Goal: Information Seeking & Learning: Learn about a topic

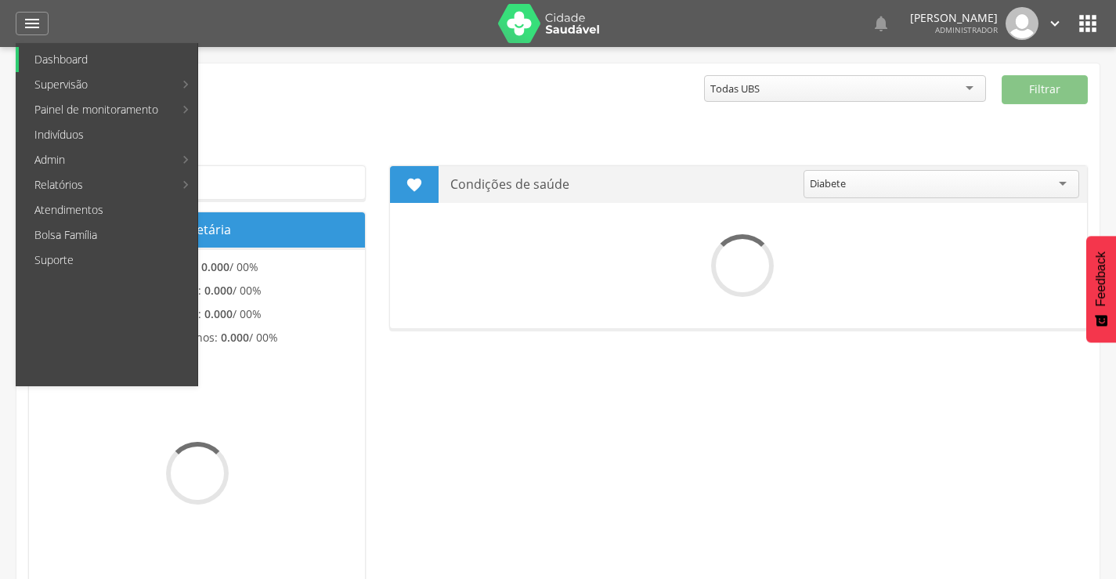
click at [63, 66] on link "Dashboard" at bounding box center [108, 59] width 179 height 25
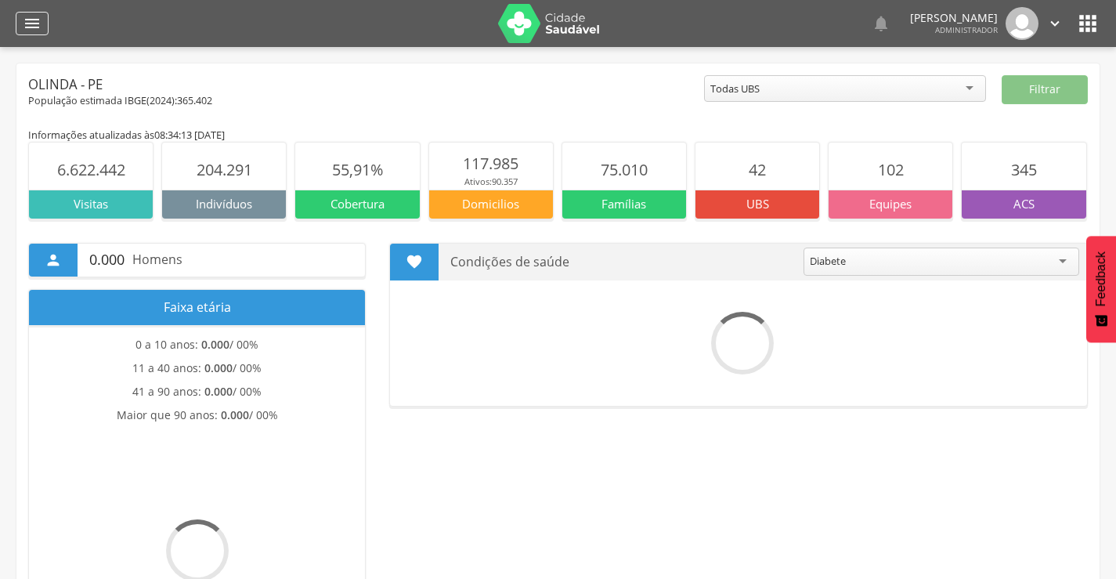
click at [29, 23] on icon "" at bounding box center [32, 23] width 19 height 19
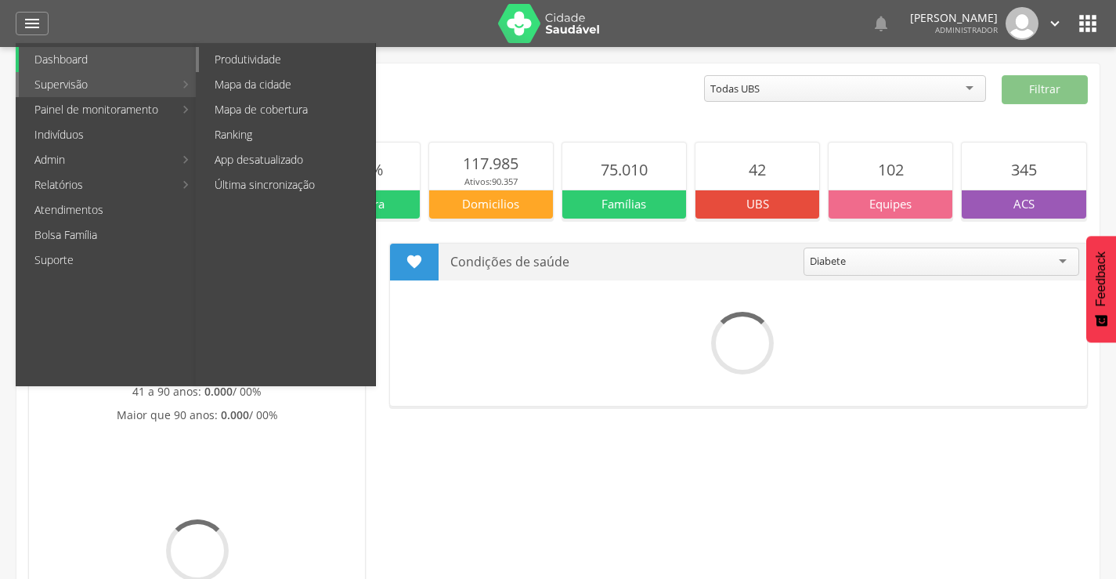
click at [243, 67] on link "Produtividade" at bounding box center [287, 59] width 176 height 25
type input "**********"
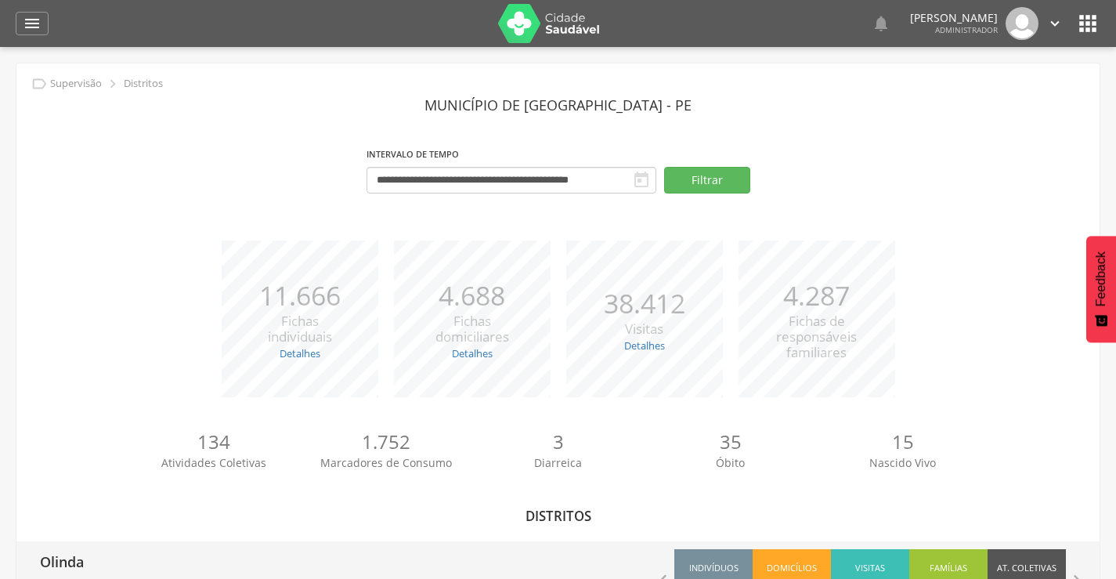
click at [47, 561] on p "Olinda" at bounding box center [62, 556] width 44 height 31
type input "**********"
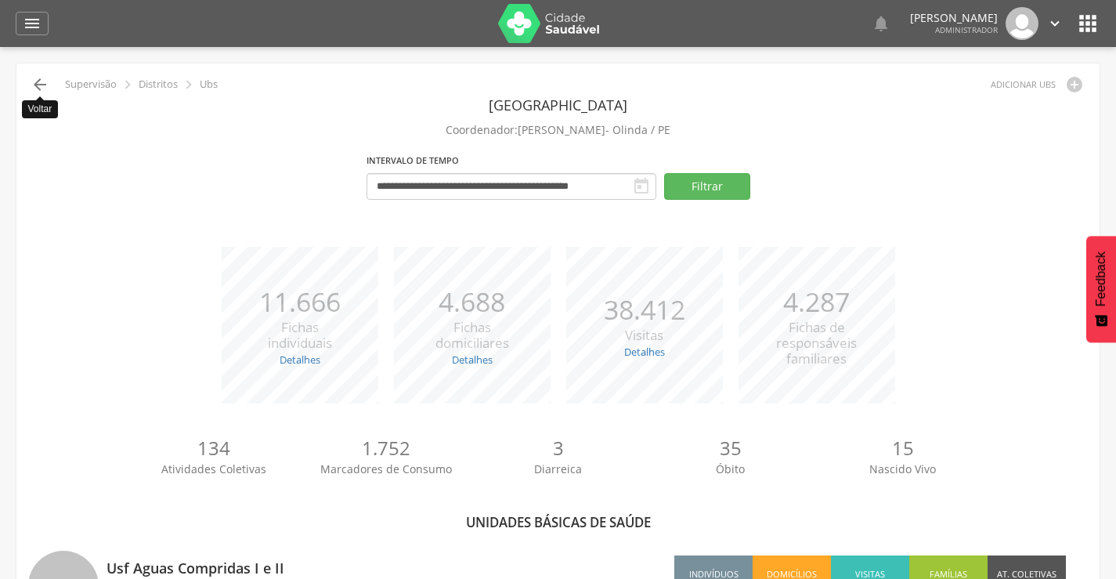
click at [37, 82] on icon "" at bounding box center [40, 84] width 19 height 19
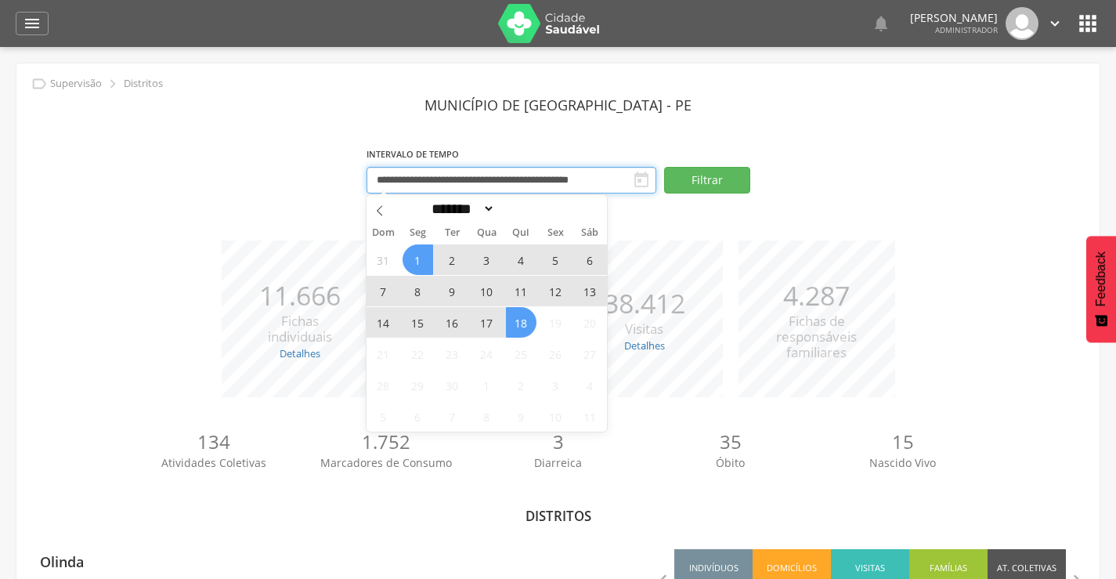
click at [419, 183] on input "**********" at bounding box center [512, 180] width 290 height 27
click at [374, 212] on icon at bounding box center [379, 210] width 11 height 11
select select "*"
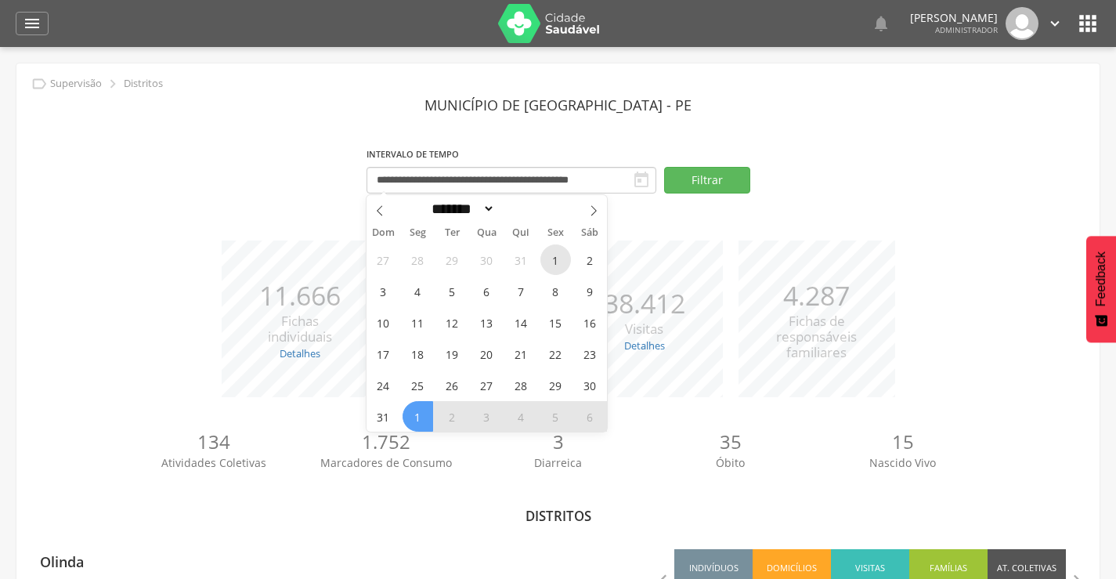
click at [560, 263] on span "1" at bounding box center [556, 259] width 31 height 31
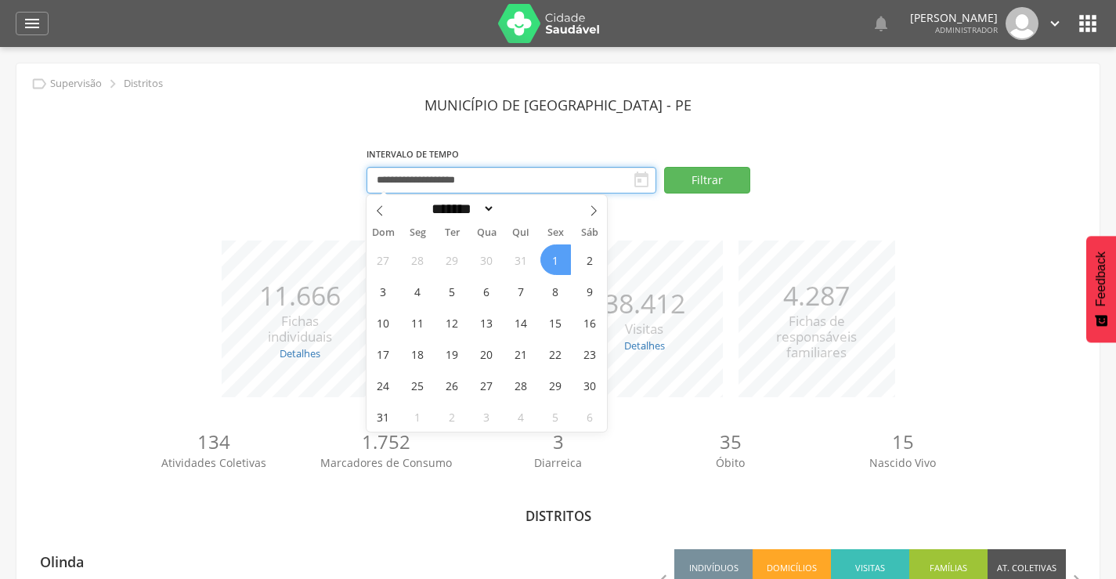
click at [551, 179] on input "**********" at bounding box center [512, 180] width 290 height 27
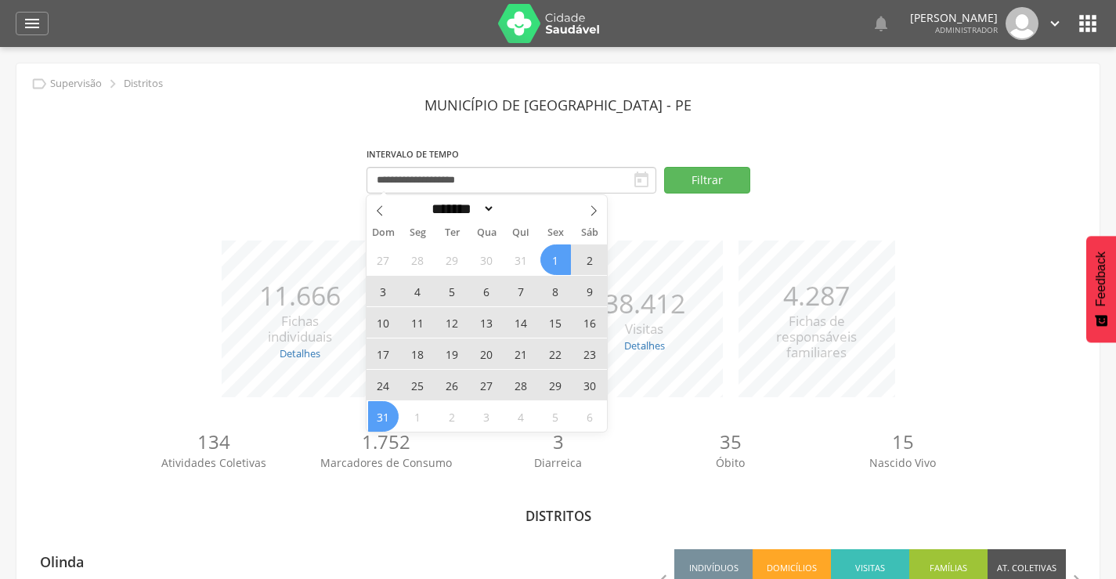
click at [380, 418] on span "31" at bounding box center [383, 416] width 31 height 31
type input "**********"
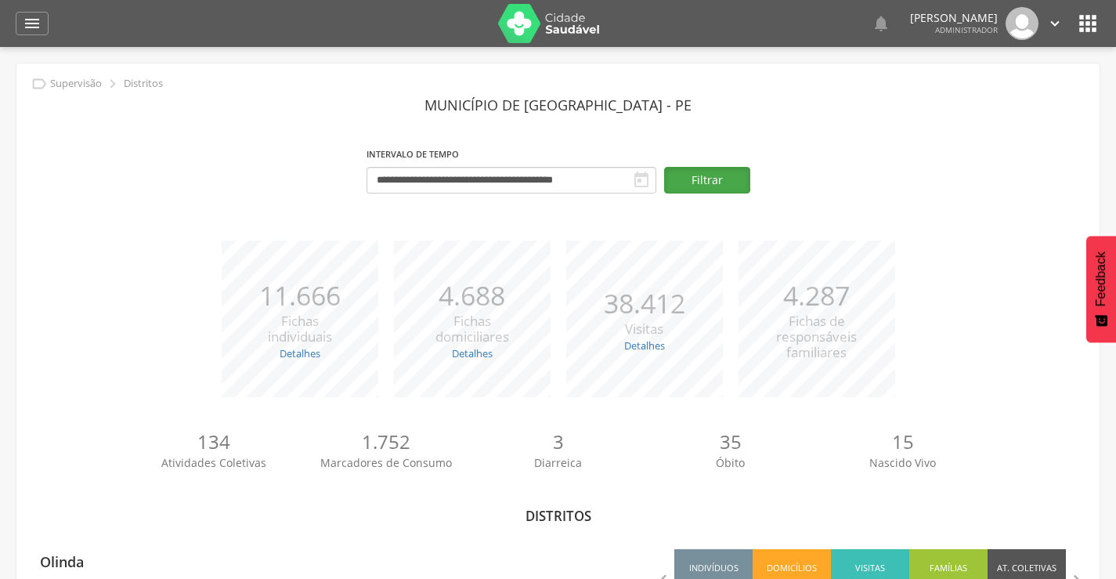
click at [704, 179] on button "Filtrar" at bounding box center [707, 180] width 86 height 27
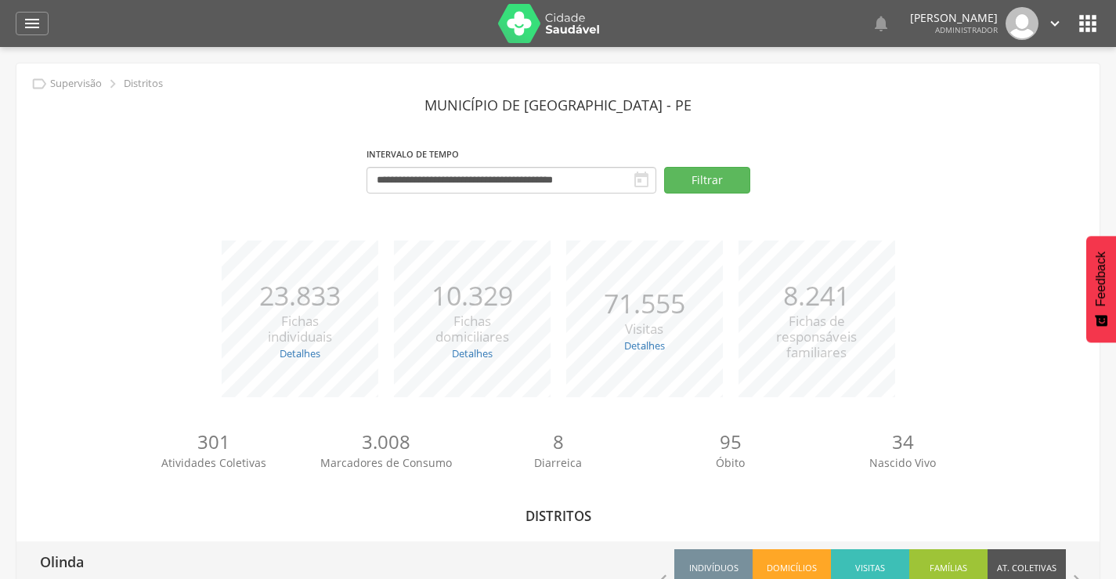
click at [65, 564] on p "Olinda" at bounding box center [62, 556] width 44 height 31
type input "**********"
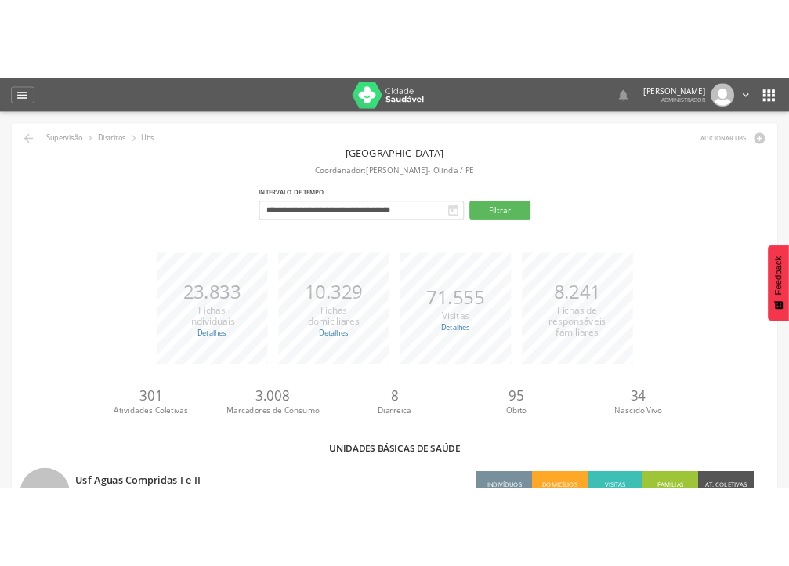
scroll to position [507, 0]
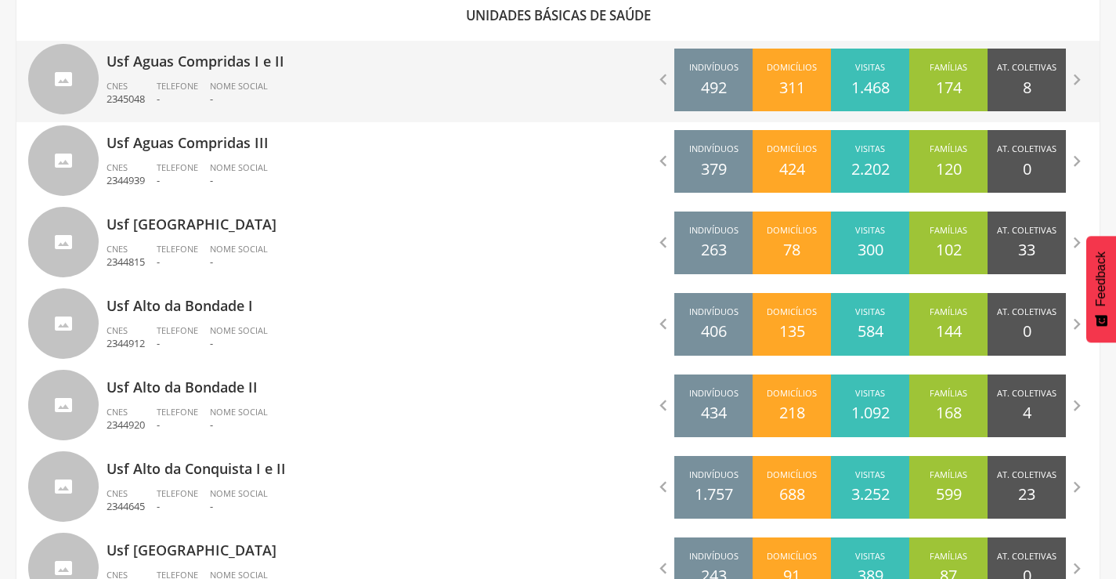
drag, startPoint x: 751, startPoint y: 78, endPoint x: 761, endPoint y: 90, distance: 15.6
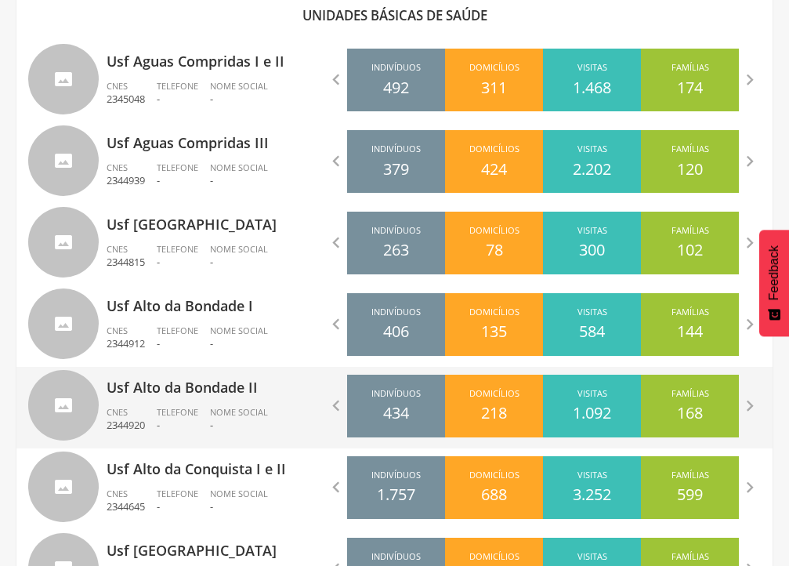
scroll to position [1001, 0]
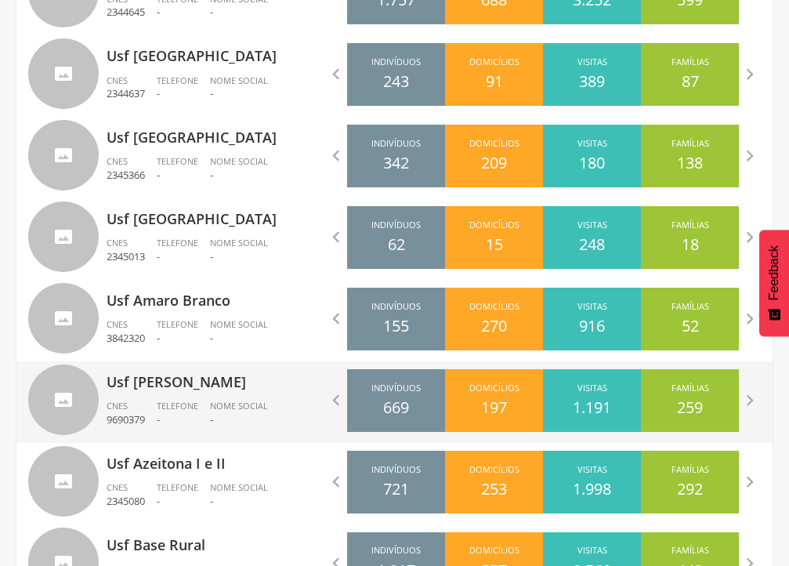
click at [179, 383] on p "Usf [PERSON_NAME]" at bounding box center [245, 376] width 277 height 31
type input "**********"
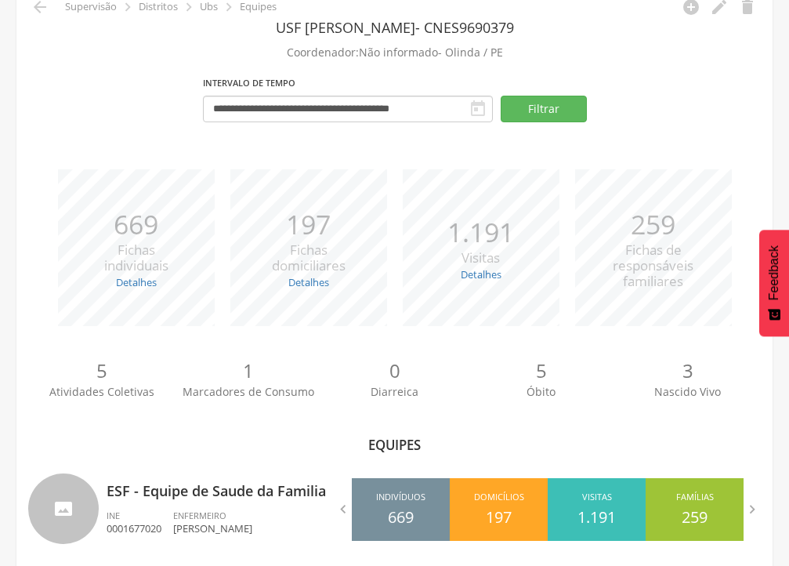
scroll to position [92, 0]
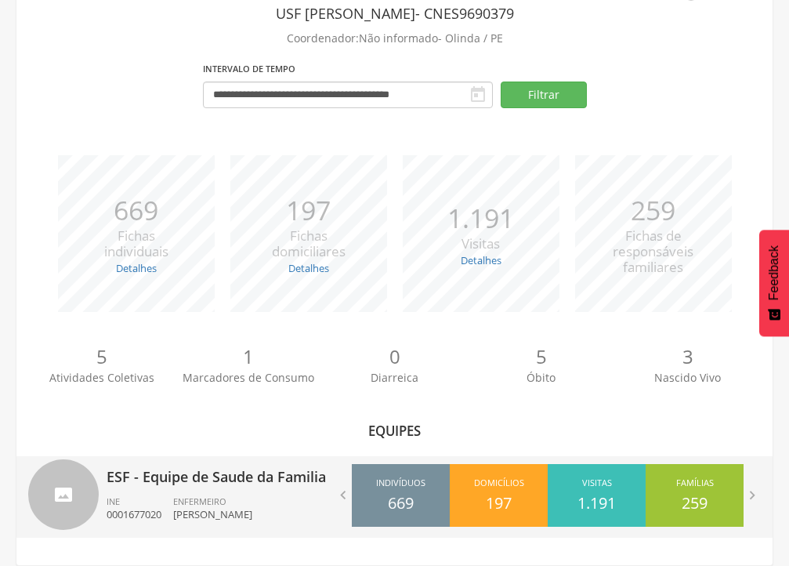
click at [235, 471] on p "ESF - Equipe de Saude da Familia" at bounding box center [245, 471] width 277 height 31
type input "**********"
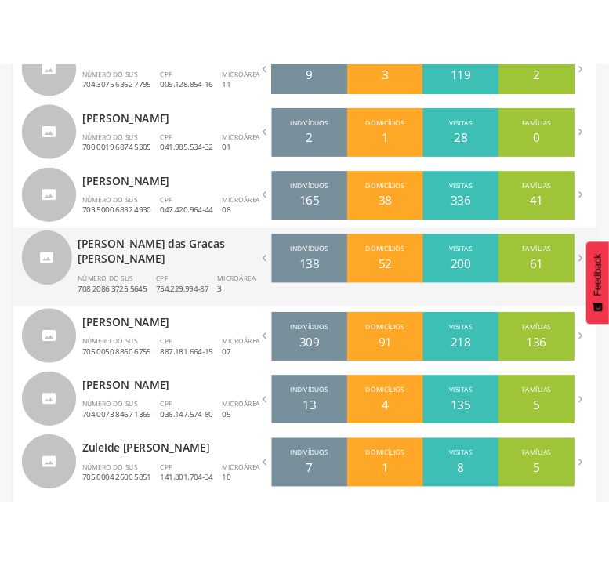
scroll to position [433, 0]
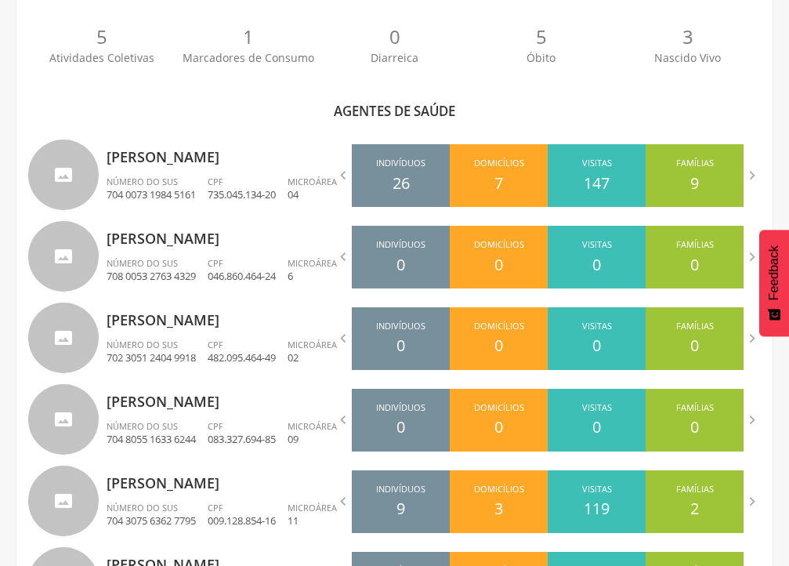
click at [355, 13] on div "5 Atividades Coletivas 1 Marcadores de Consumo 0 Diarreica 5 Óbito 3 Nascido Vi…" at bounding box center [394, 51] width 733 height 86
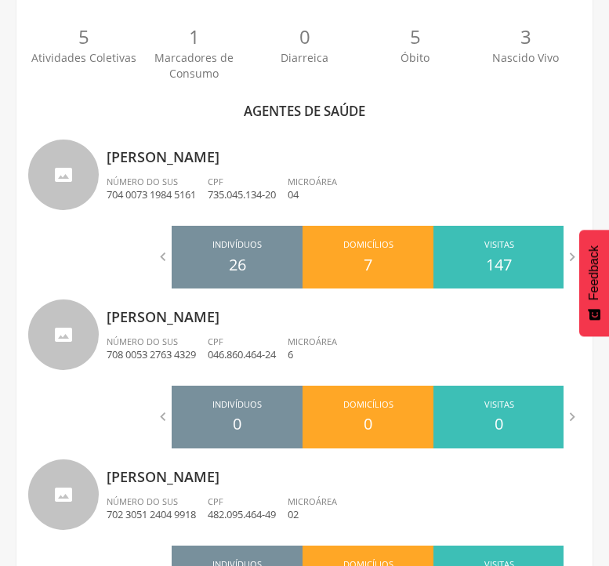
click at [379, 35] on p "5" at bounding box center [415, 37] width 110 height 27
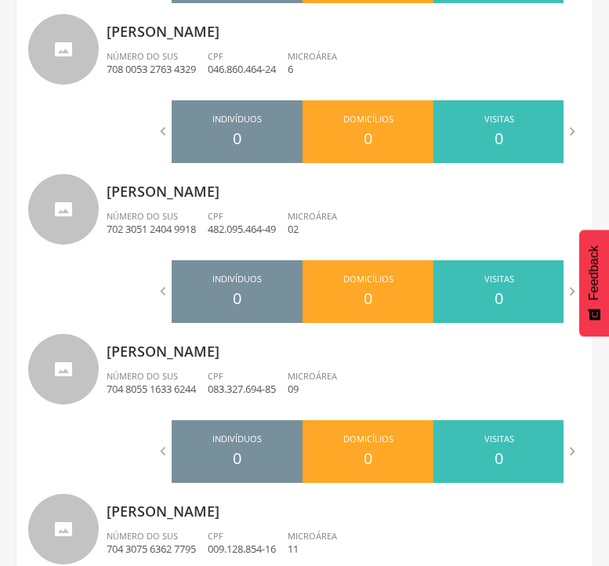
scroll to position [697, 0]
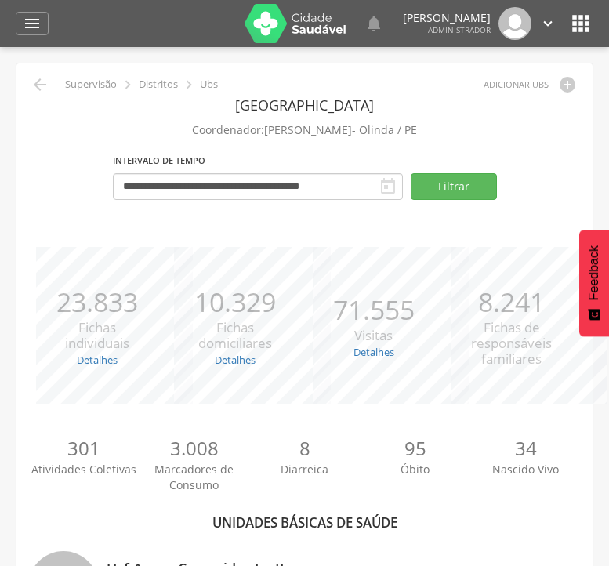
scroll to position [4281, 0]
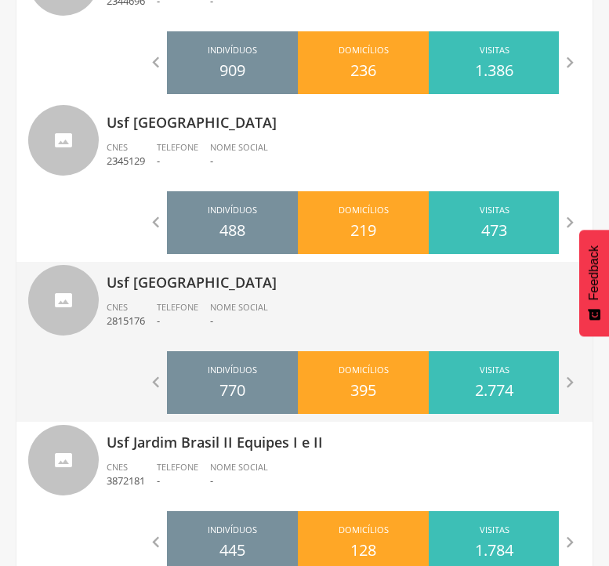
click at [153, 288] on p "Usf [GEOGRAPHIC_DATA]" at bounding box center [344, 277] width 474 height 31
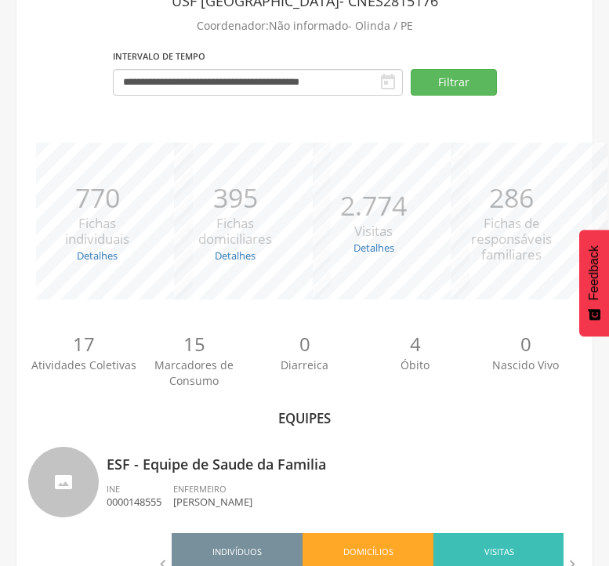
scroll to position [170, 0]
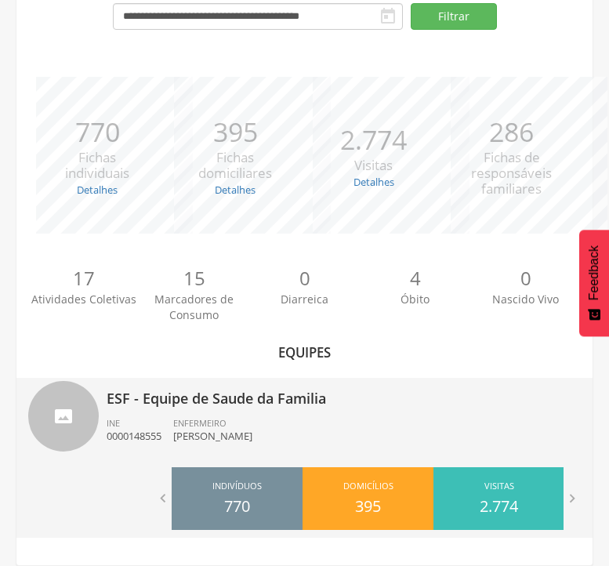
click at [245, 400] on p "ESF - Equipe de Saude da Familia" at bounding box center [344, 393] width 474 height 31
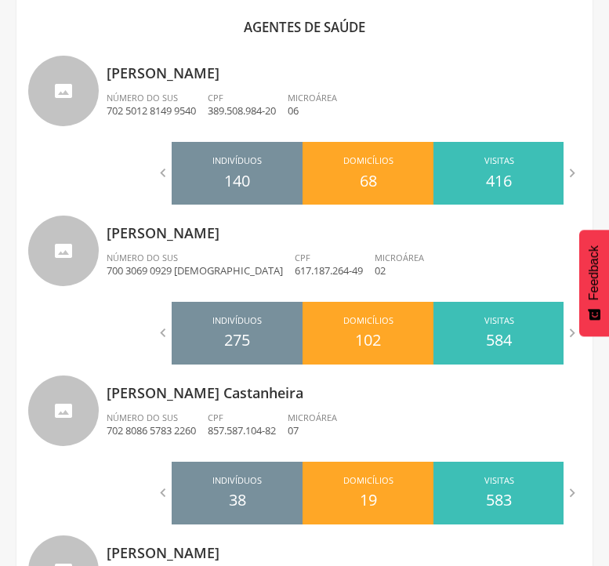
scroll to position [991, 0]
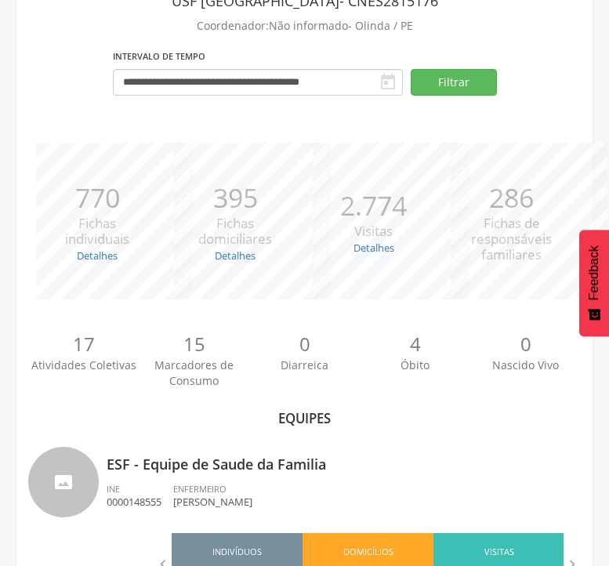
scroll to position [170, 0]
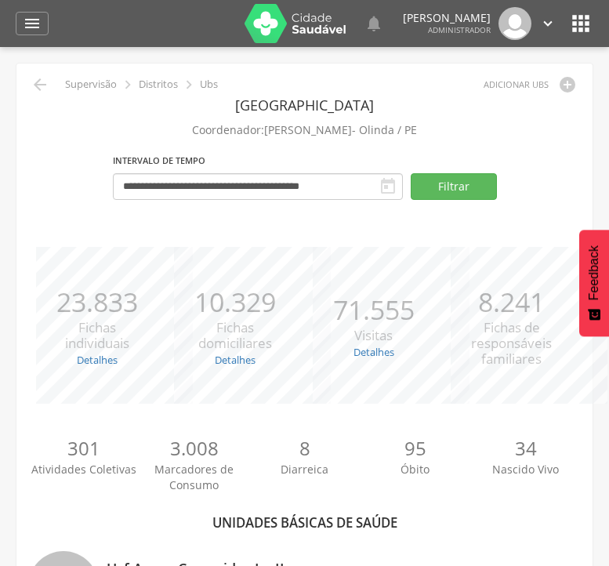
scroll to position [6198, 0]
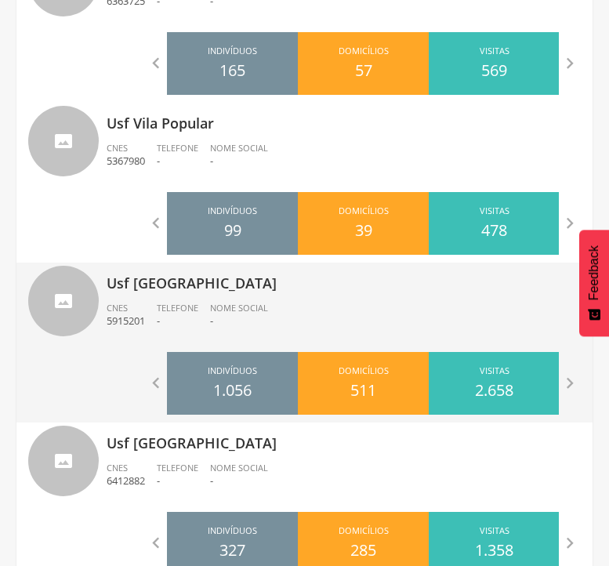
click at [147, 286] on p "Usf [GEOGRAPHIC_DATA]" at bounding box center [344, 277] width 474 height 31
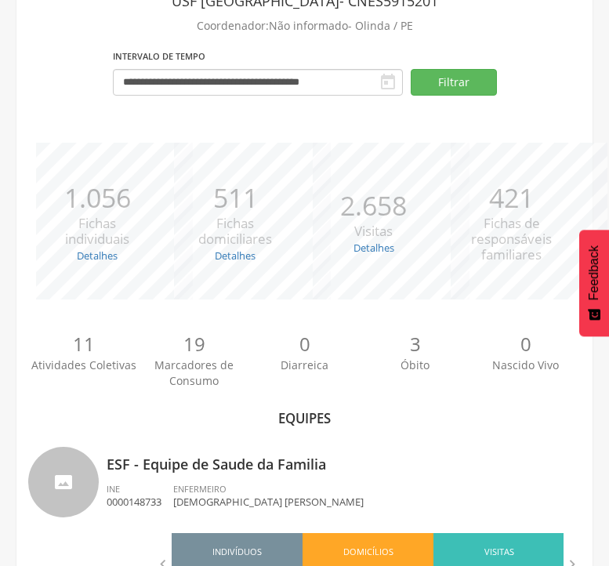
scroll to position [170, 0]
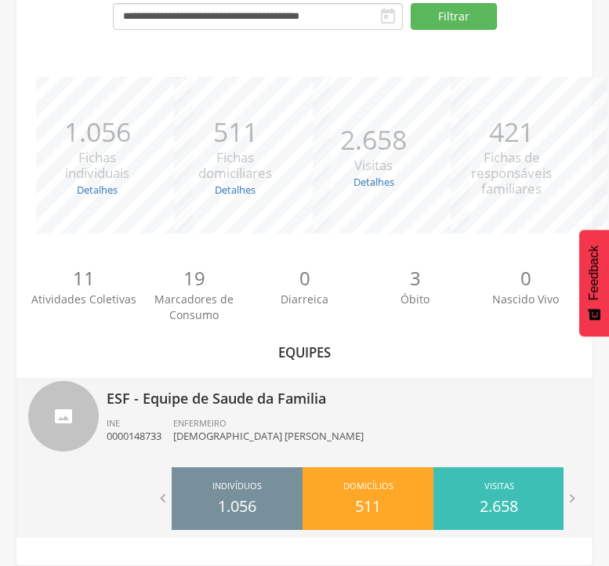
click at [215, 400] on p "ESF - Equipe de Saude da Familia" at bounding box center [344, 393] width 474 height 31
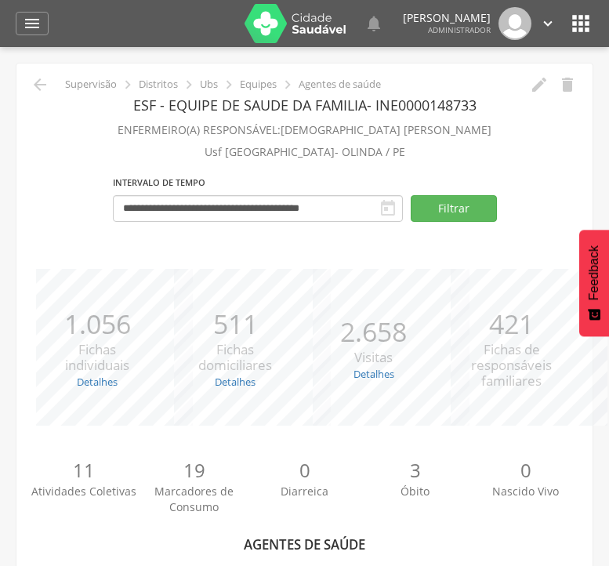
scroll to position [495, 0]
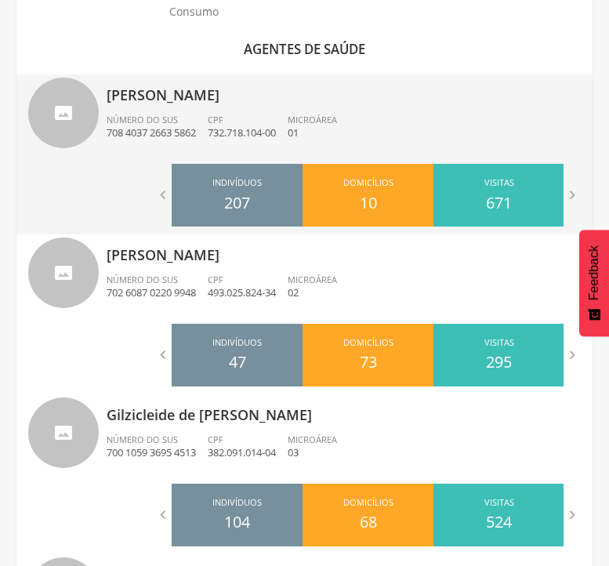
click at [447, 201] on div "Visitas 671" at bounding box center [498, 195] width 131 height 63
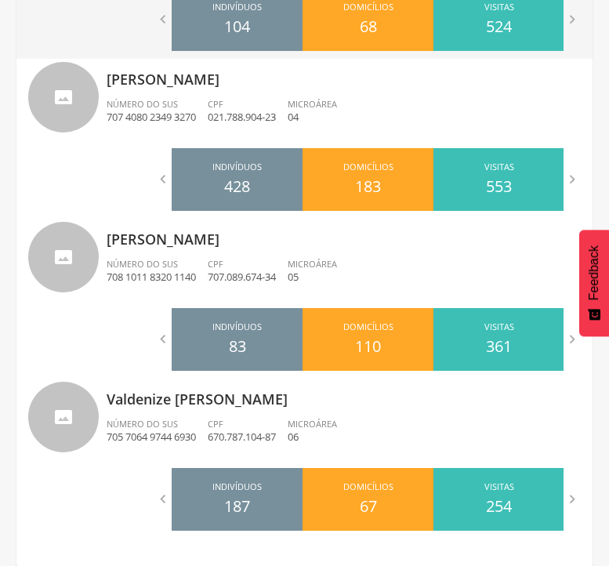
scroll to position [0, 0]
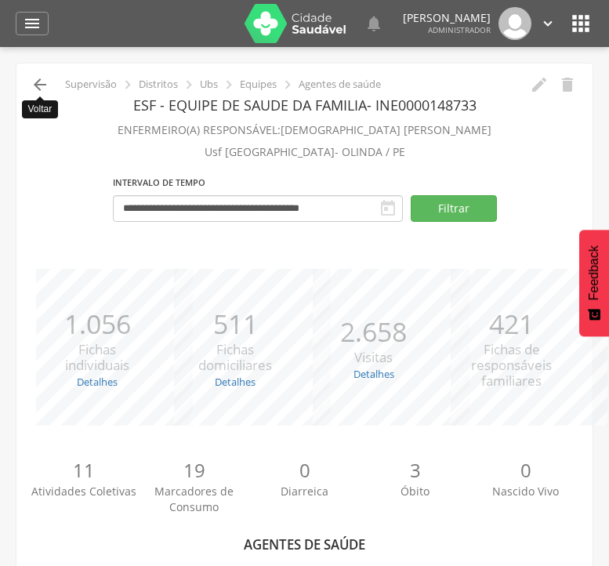
click at [42, 89] on icon "" at bounding box center [40, 84] width 19 height 19
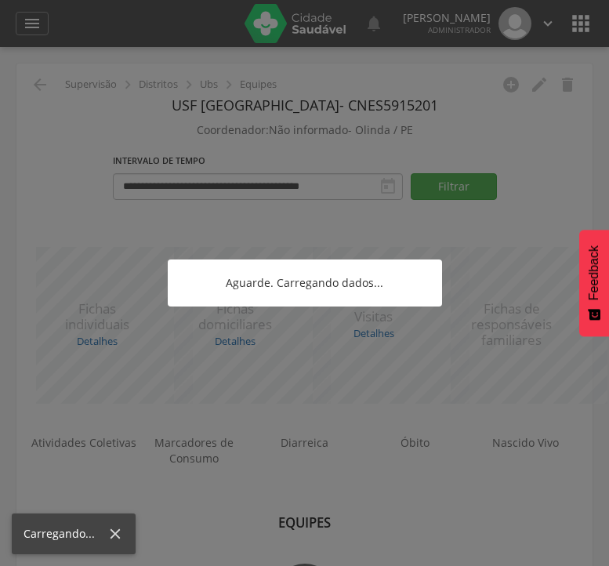
scroll to position [47, 0]
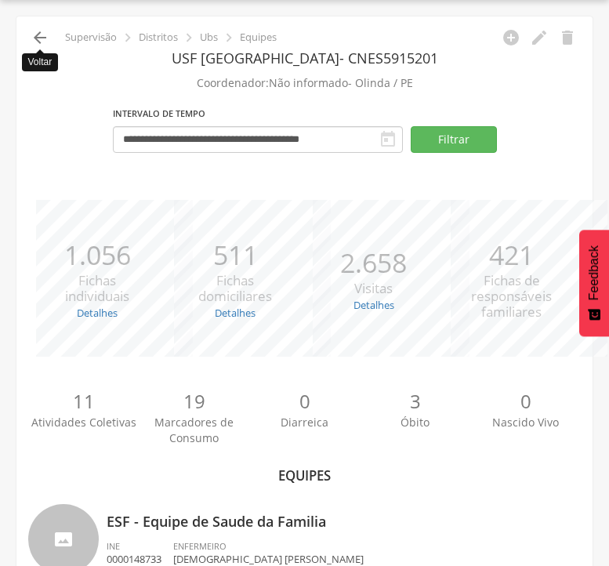
click at [38, 39] on icon "" at bounding box center [40, 37] width 19 height 19
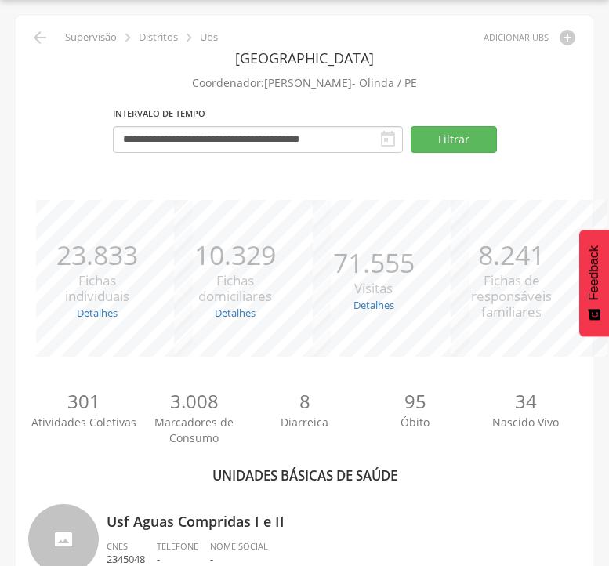
scroll to position [2523, 0]
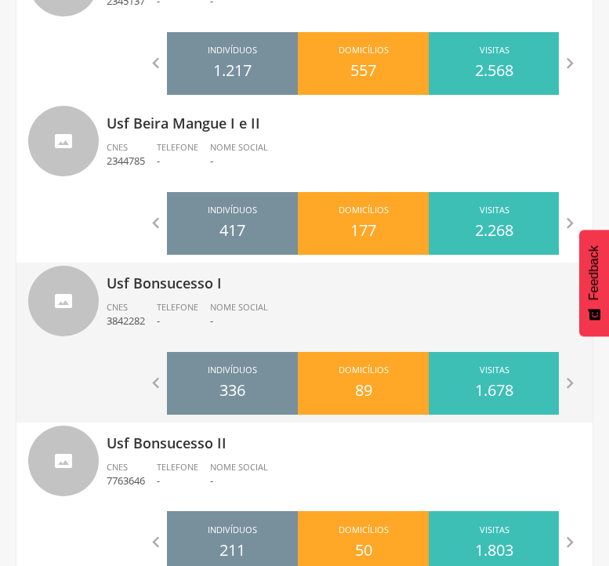
click at [147, 284] on p "Usf Bonsucesso I" at bounding box center [344, 277] width 474 height 31
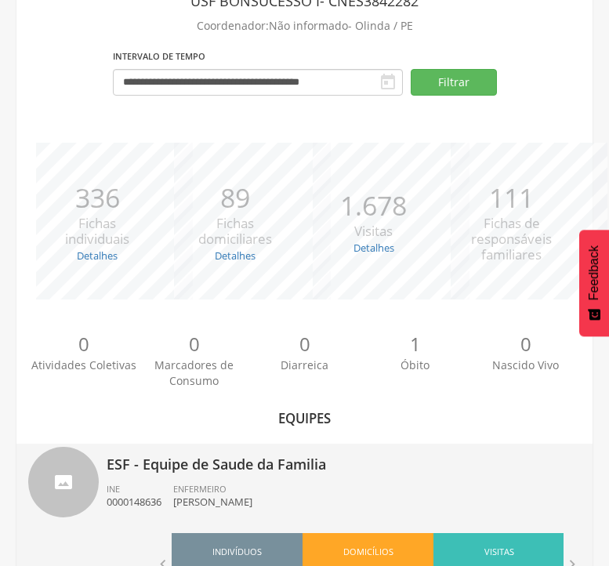
scroll to position [330, 0]
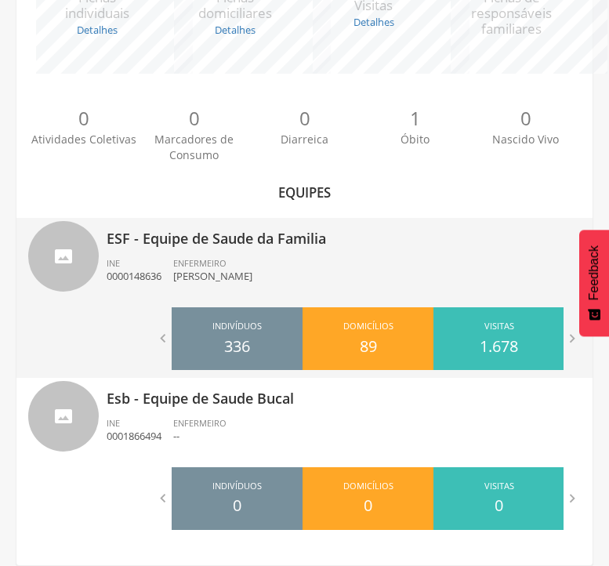
click at [186, 241] on p "ESF - Equipe de Saude da Familia" at bounding box center [344, 233] width 474 height 31
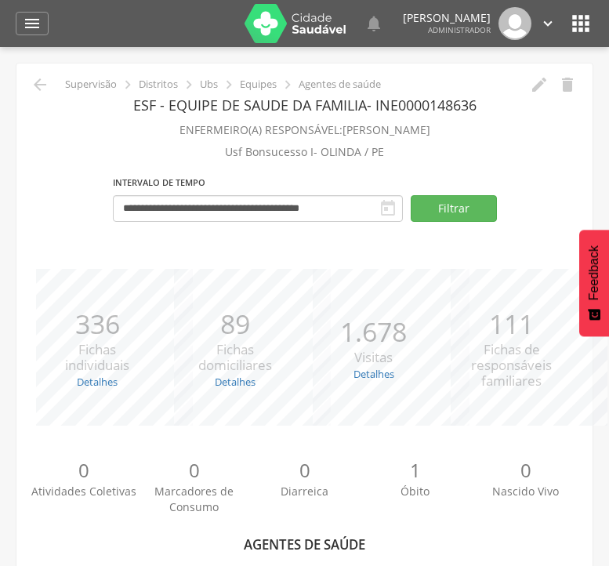
scroll to position [495, 0]
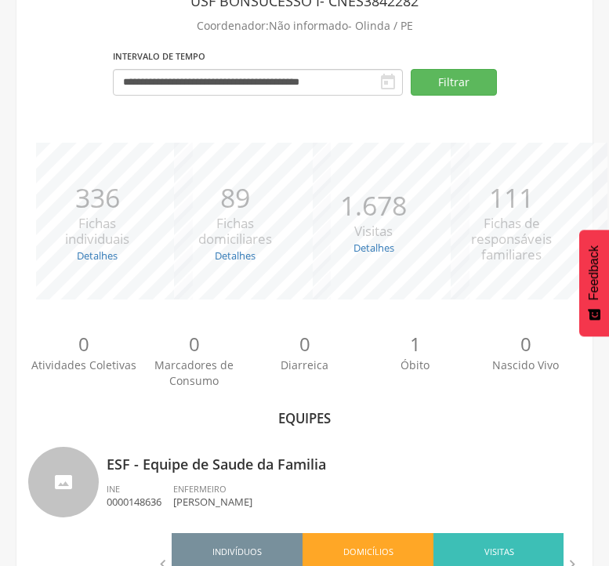
scroll to position [330, 0]
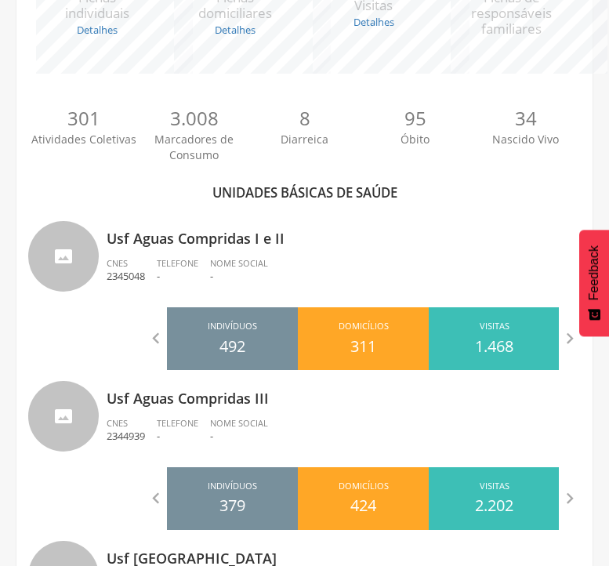
scroll to position [2523, 0]
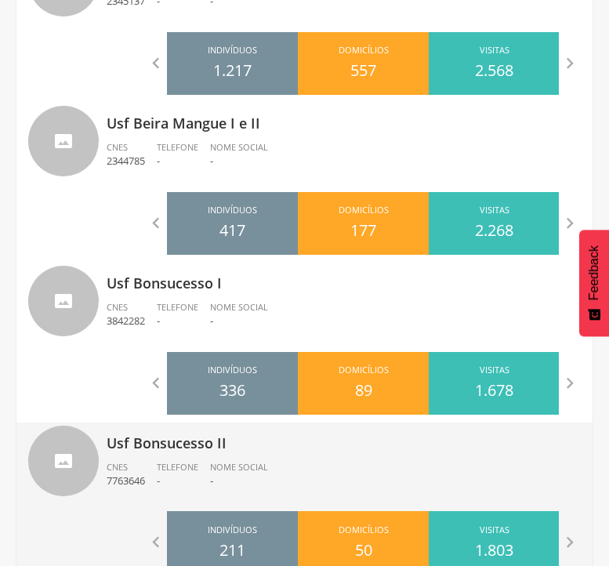
click at [154, 444] on p "Usf Bonsucesso II" at bounding box center [344, 437] width 474 height 31
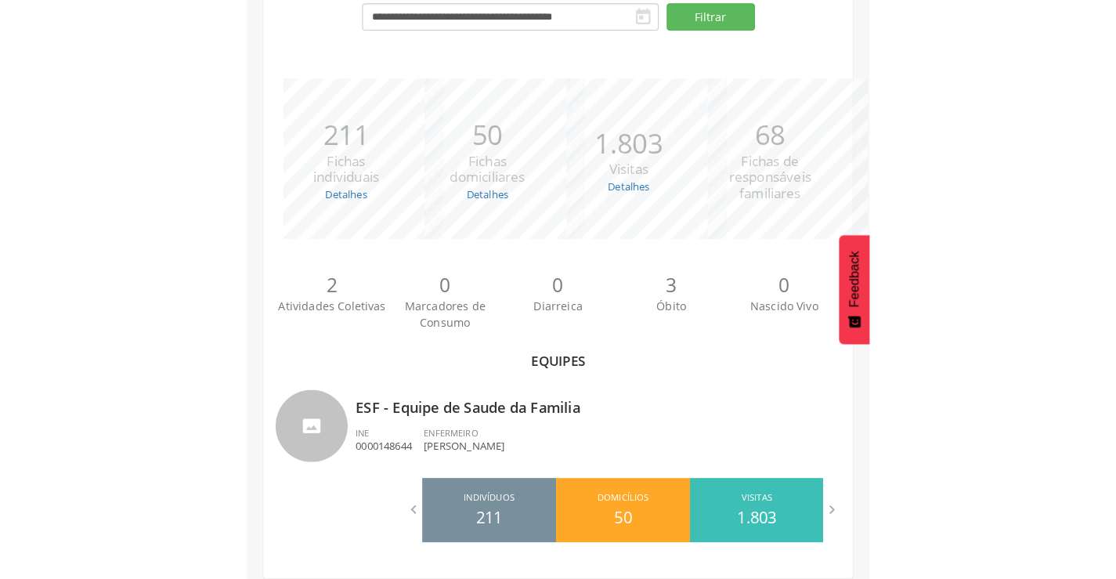
scroll to position [78, 0]
